Goal: Contribute content

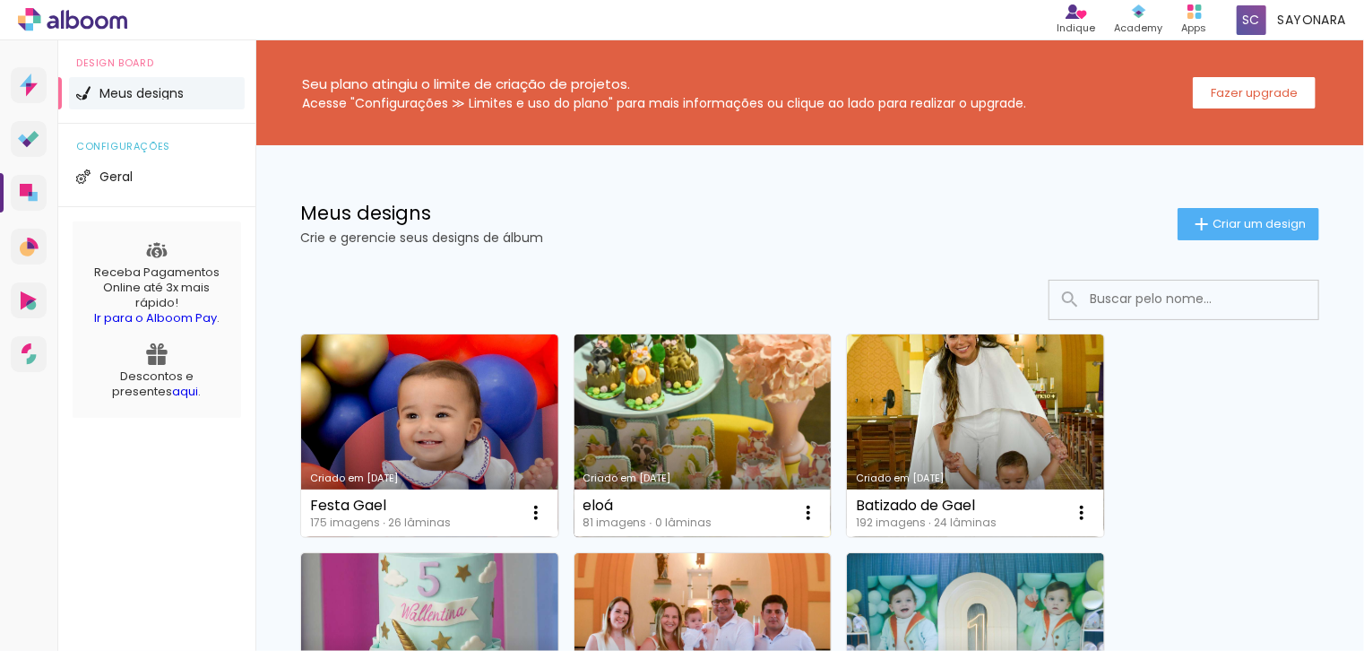
click at [686, 410] on link "Criado em [DATE]" at bounding box center [703, 435] width 257 height 203
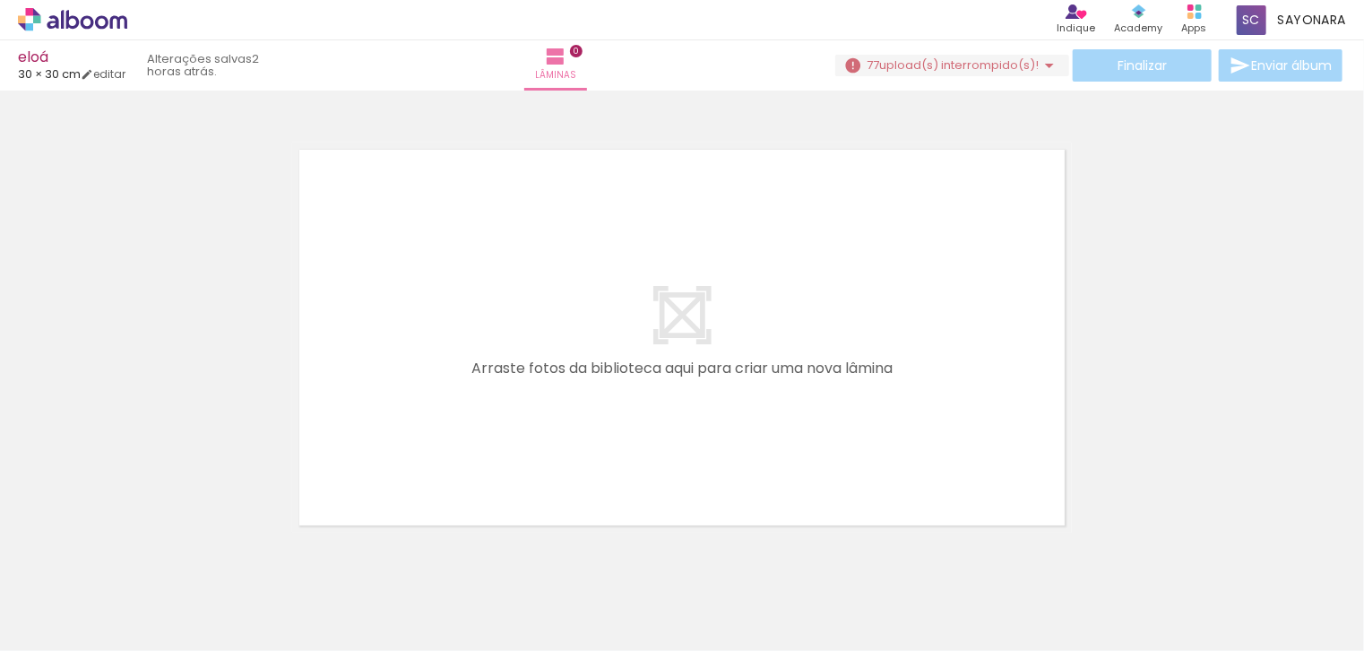
click at [879, 64] on span "upload(s) interrompido(s)!" at bounding box center [959, 64] width 160 height 17
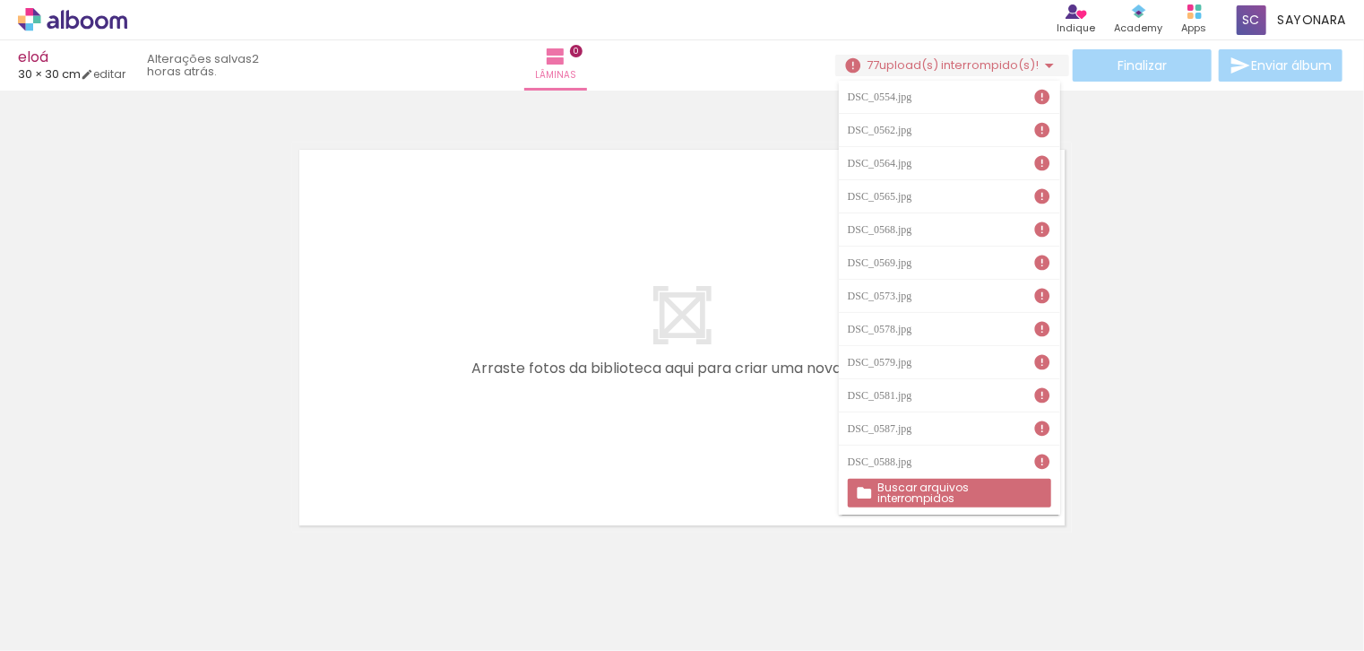
click at [0, 0] on slot "Buscar arquivos interrompidos" at bounding box center [0, 0] width 0 height 0
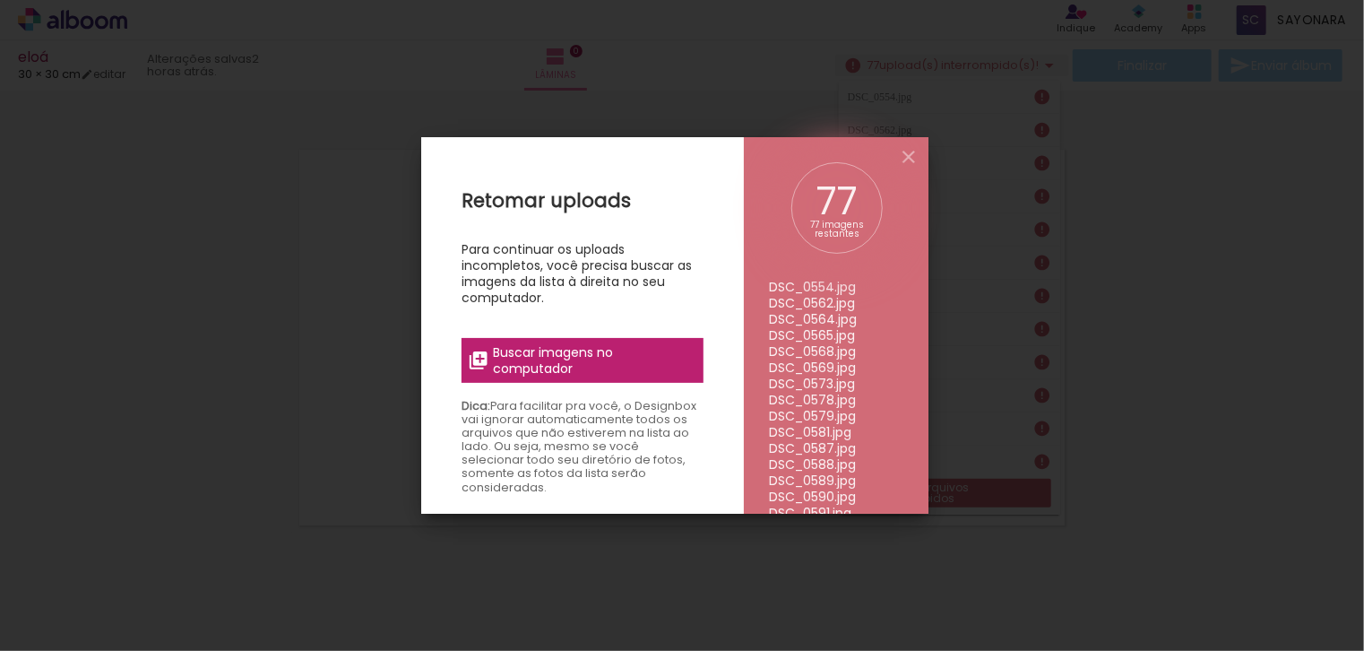
click at [635, 365] on span "Buscar imagens no computador" at bounding box center [593, 360] width 200 height 32
click at [0, 0] on input "file" at bounding box center [0, 0] width 0 height 0
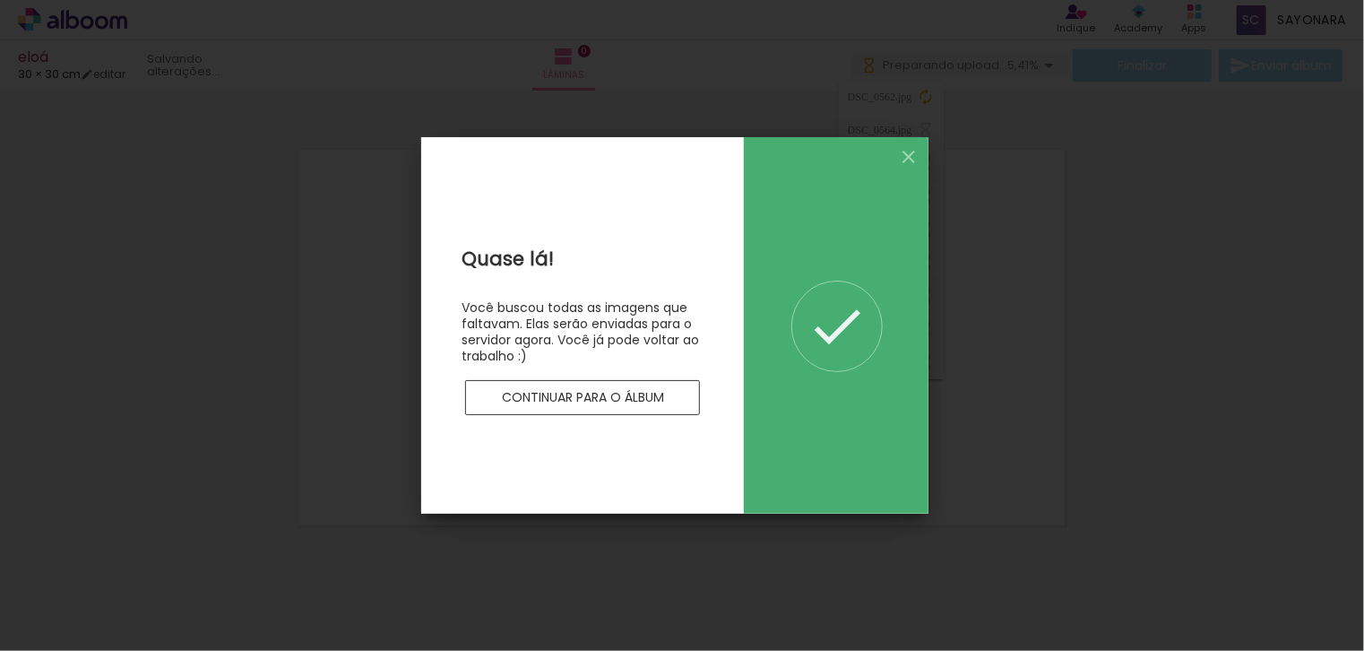
click at [599, 406] on paper-button "Continuar para o álbum" at bounding box center [582, 398] width 235 height 36
